Goal: Transaction & Acquisition: Download file/media

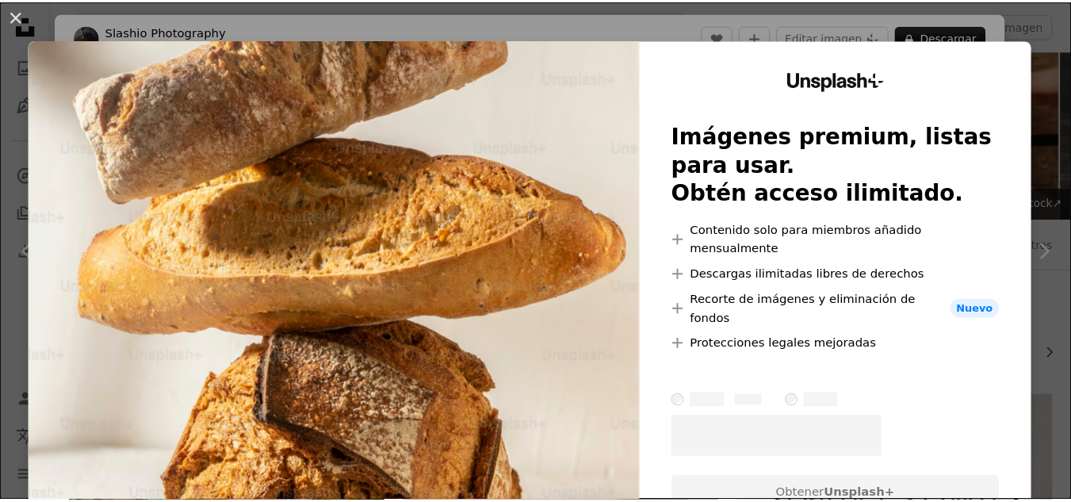
scroll to position [555, 0]
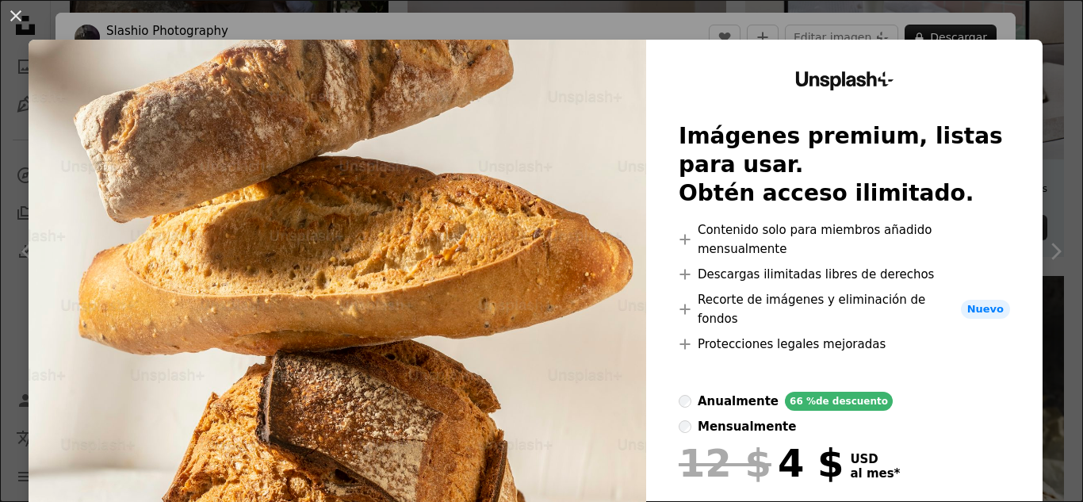
click at [1026, 18] on div "An X shape Unsplash+ Imágenes premium, listas para usar. Obtén acceso ilimitado…" at bounding box center [541, 251] width 1083 height 502
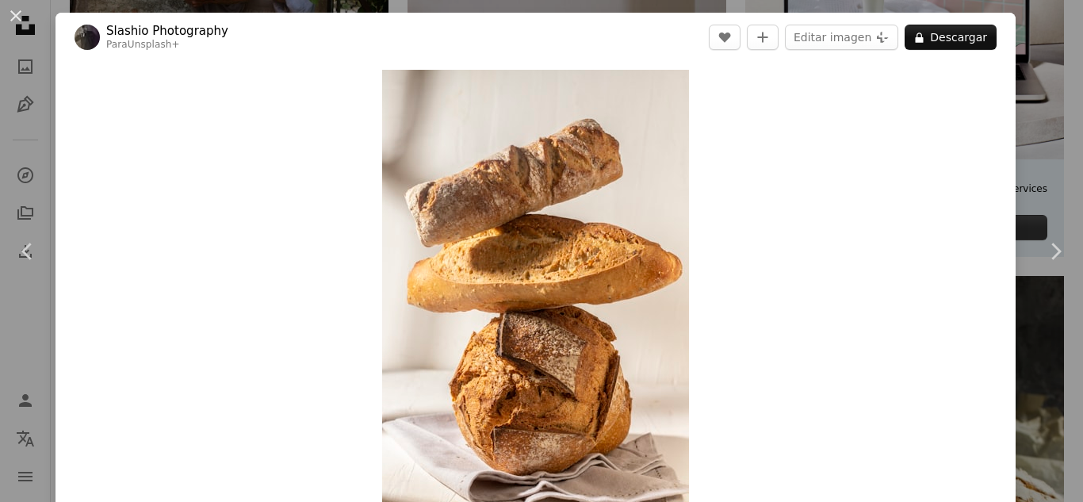
click at [1026, 21] on div "An X shape Chevron left Chevron right Slashio Photography Para Unsplash+ A hear…" at bounding box center [541, 251] width 1083 height 502
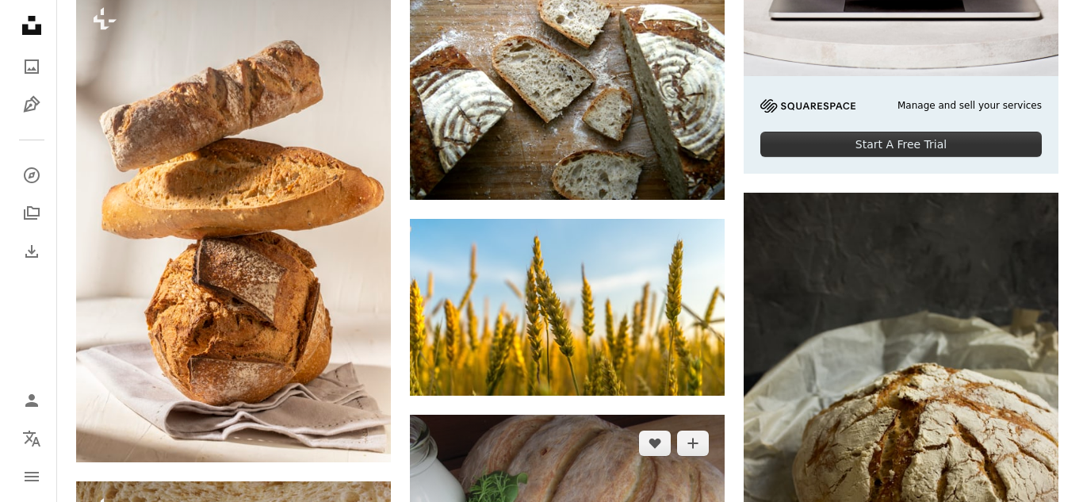
scroll to position [872, 0]
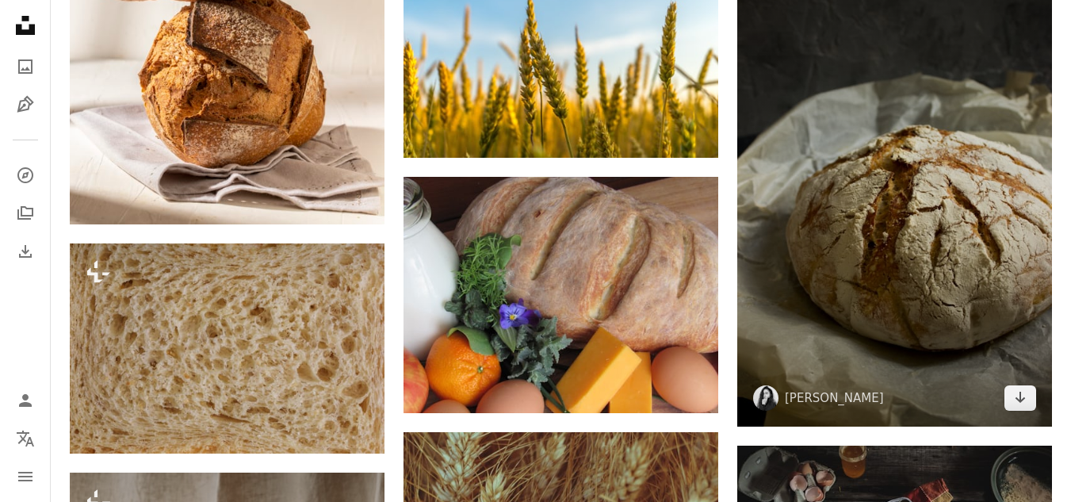
click at [885, 218] on img at bounding box center [894, 191] width 315 height 472
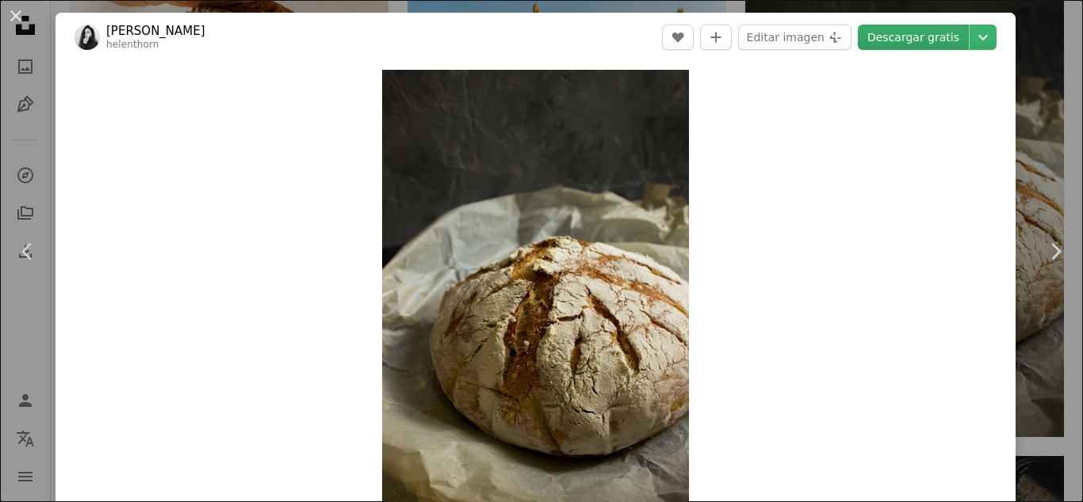
click at [909, 43] on link "Descargar gratis" at bounding box center [913, 37] width 111 height 25
